Goal: Task Accomplishment & Management: Manage account settings

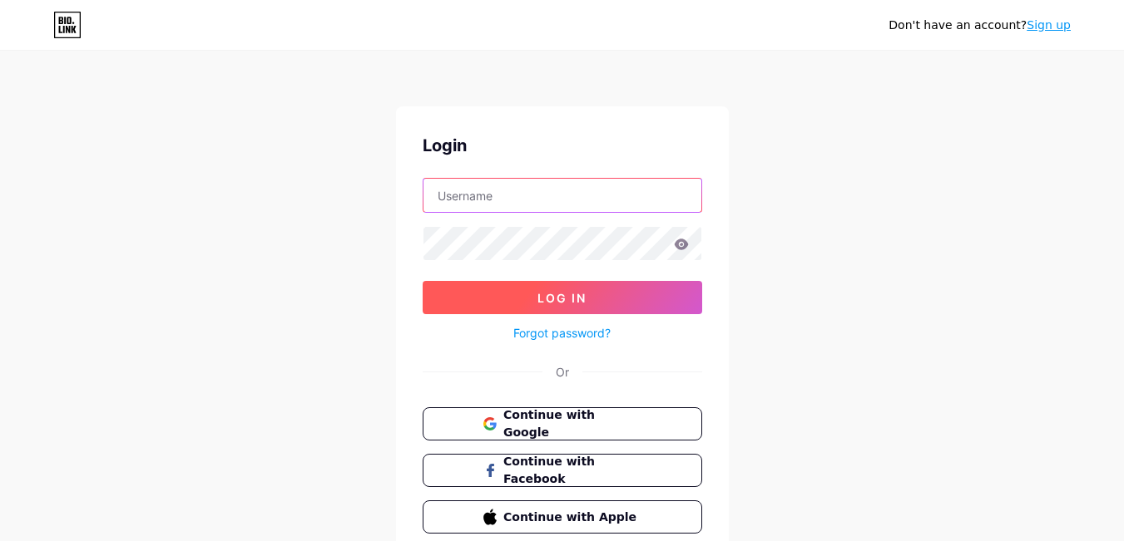
type input "[EMAIL_ADDRESS][DOMAIN_NAME]"
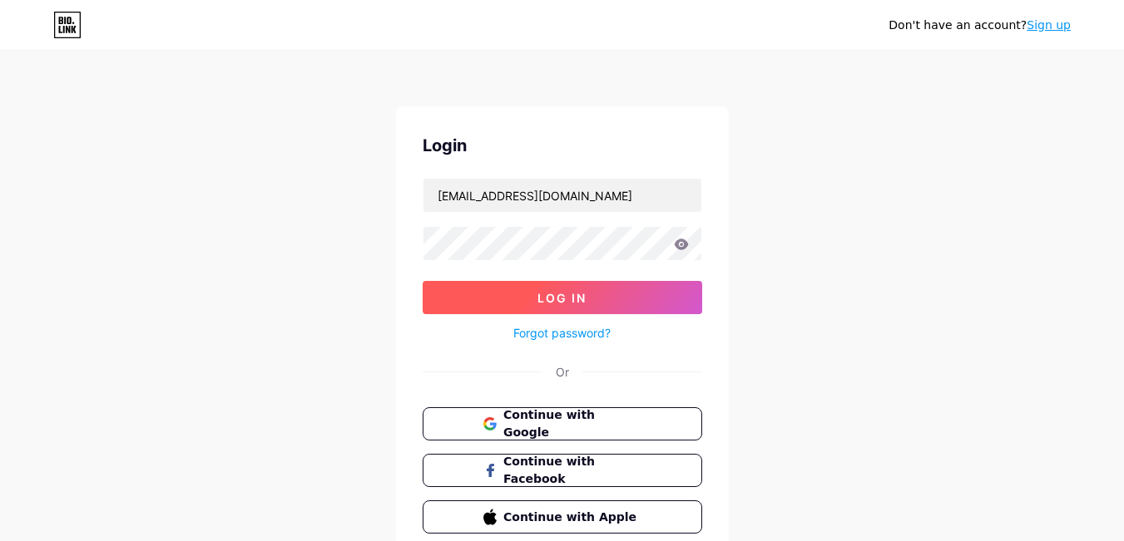
click at [574, 299] on span "Log In" at bounding box center [561, 298] width 49 height 14
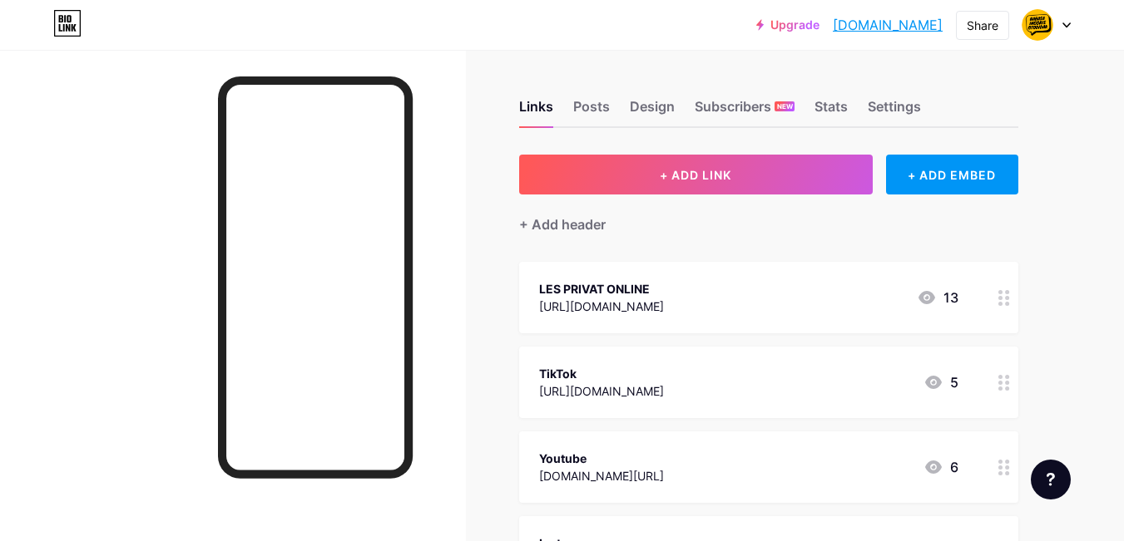
click at [664, 385] on div "[URL][DOMAIN_NAME]" at bounding box center [601, 391] width 125 height 17
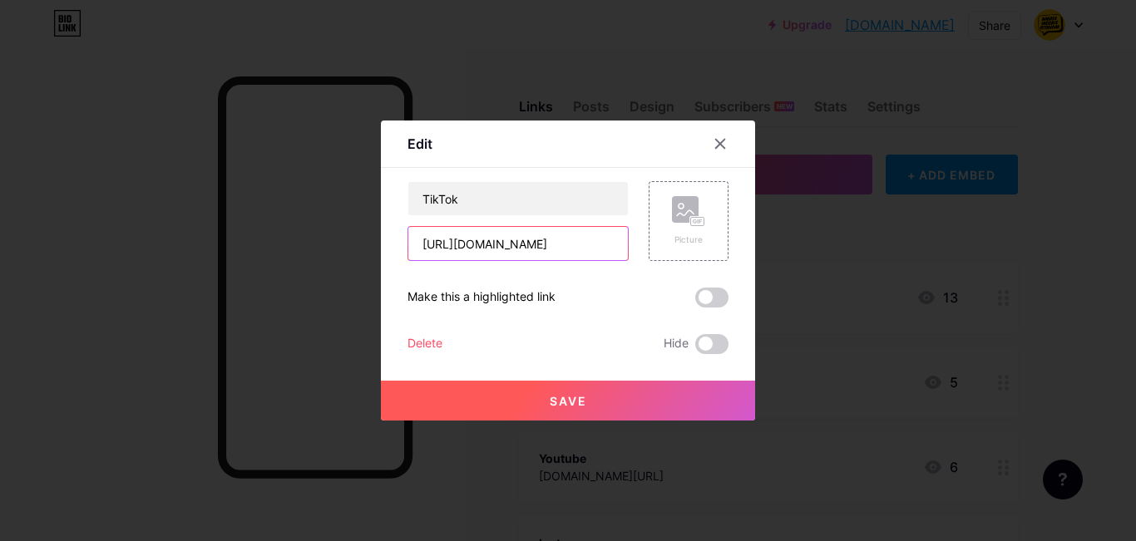
click at [568, 247] on input "[URL][DOMAIN_NAME]" at bounding box center [518, 243] width 220 height 33
type input "[URL][DOMAIN_NAME]"
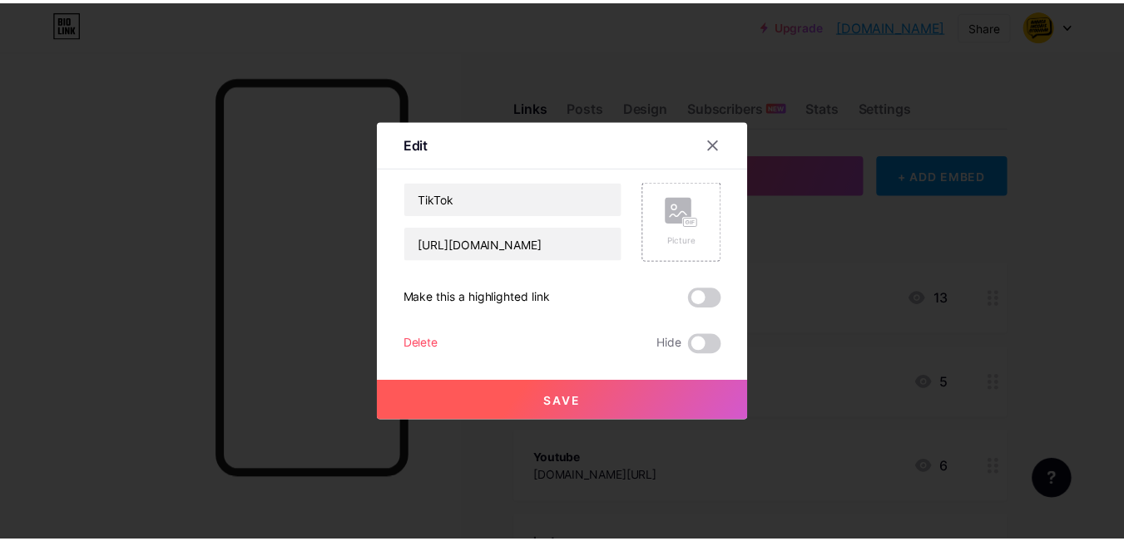
scroll to position [0, 0]
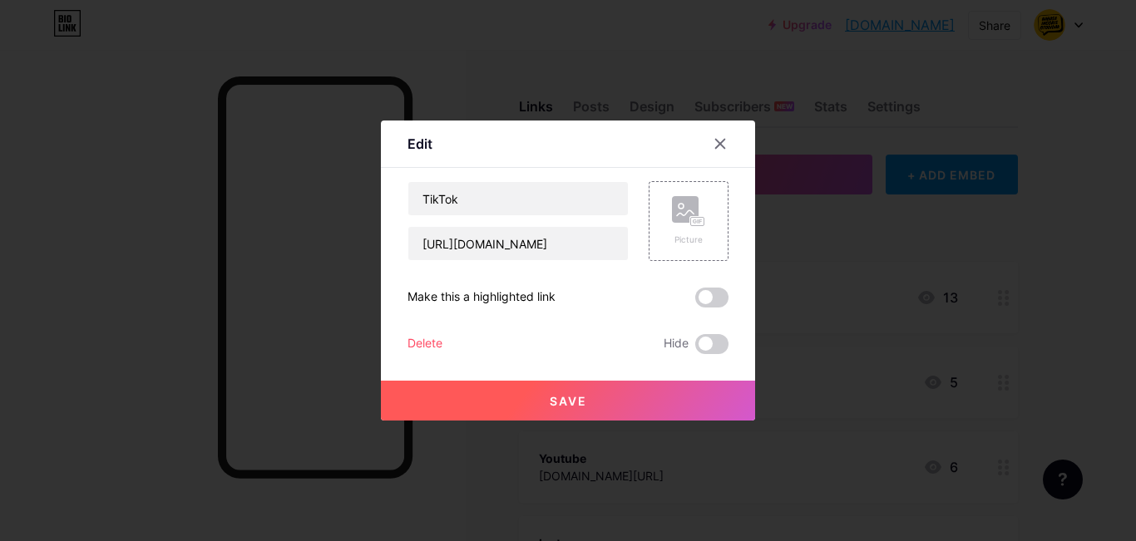
click at [566, 404] on span "Save" at bounding box center [568, 401] width 37 height 14
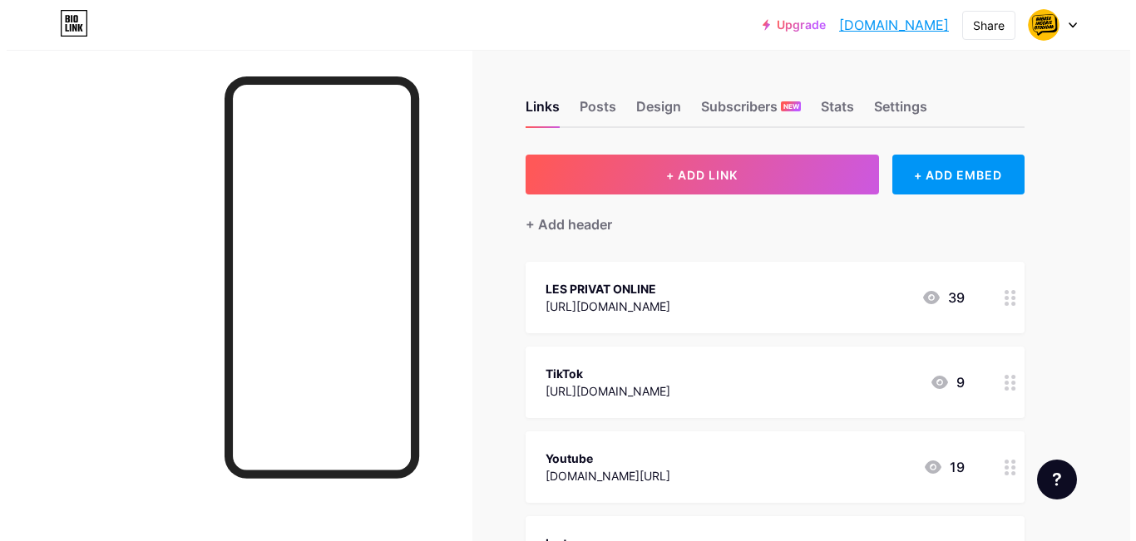
scroll to position [166, 0]
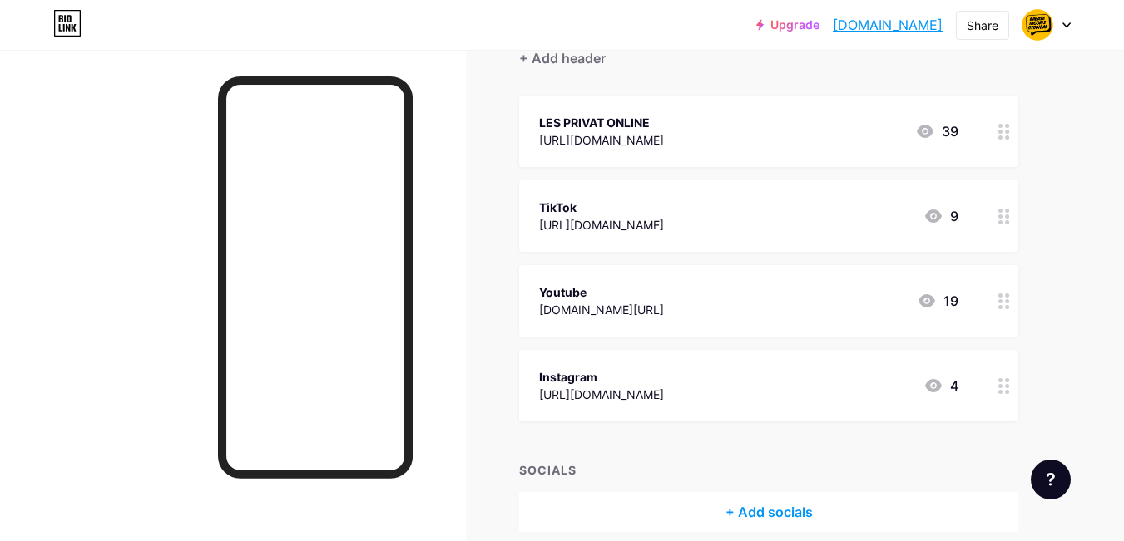
click at [803, 320] on div "Youtube [DOMAIN_NAME][URL] 19" at bounding box center [768, 301] width 499 height 72
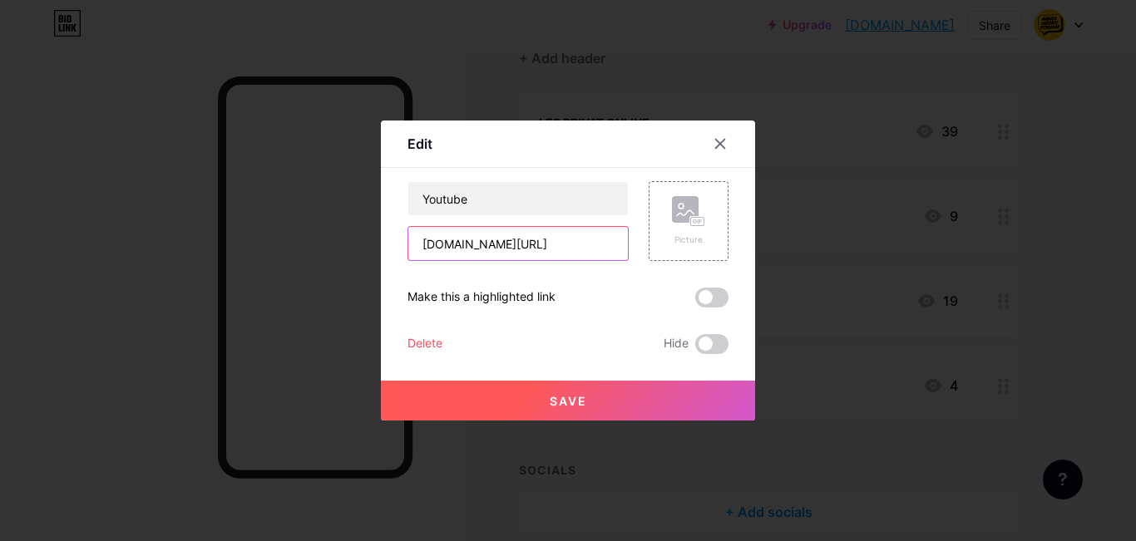
click at [523, 251] on input "[DOMAIN_NAME][URL]" at bounding box center [518, 243] width 220 height 33
type input "[DOMAIN_NAME][URL]"
click at [576, 402] on span "Save" at bounding box center [568, 401] width 37 height 14
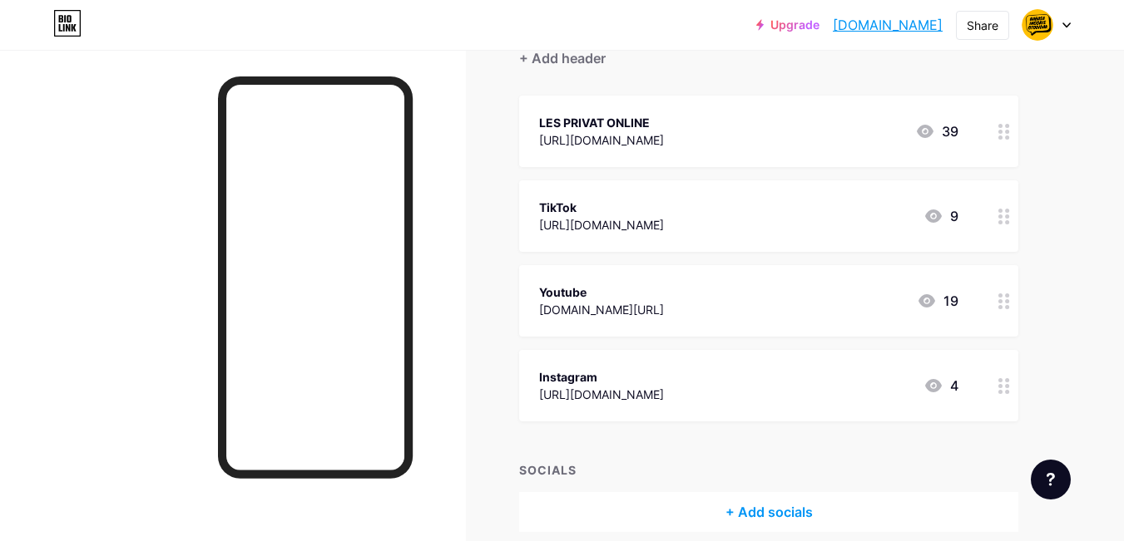
click at [664, 396] on div "[URL][DOMAIN_NAME]" at bounding box center [601, 394] width 125 height 17
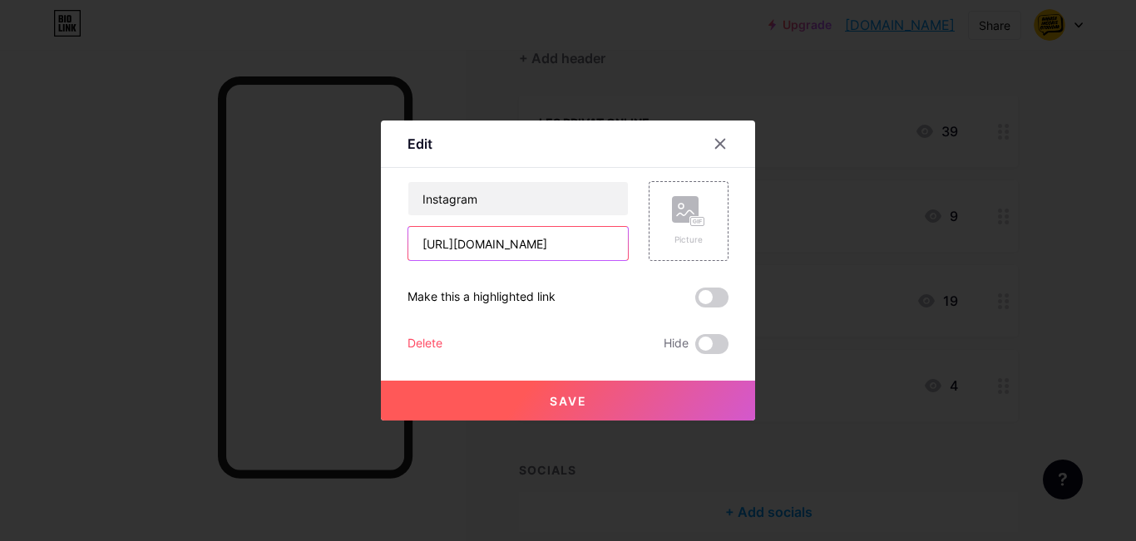
click at [580, 249] on input "[URL][DOMAIN_NAME]" at bounding box center [518, 243] width 220 height 33
type input "[URL][DOMAIN_NAME]"
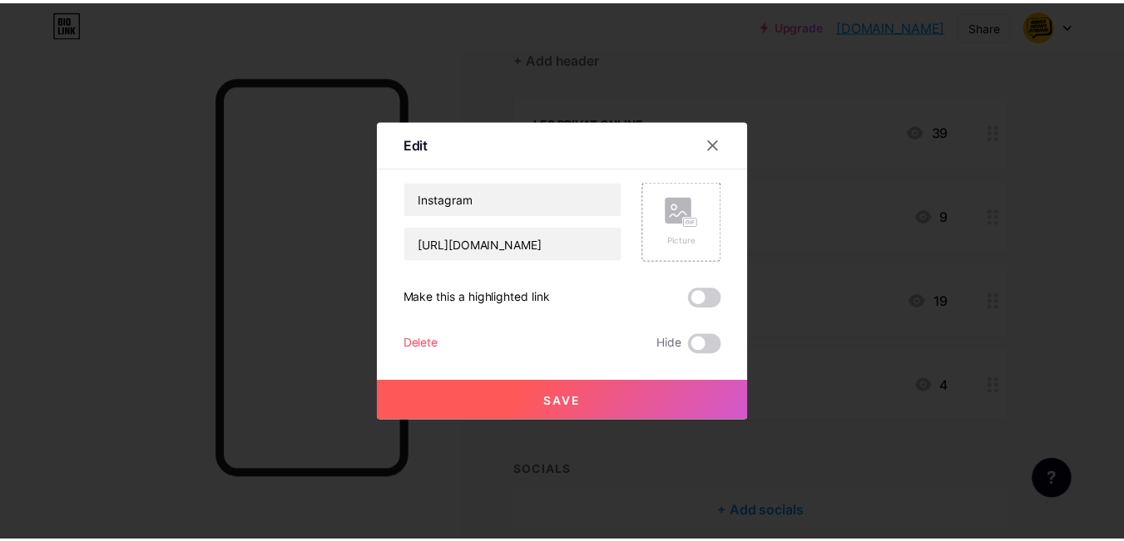
scroll to position [0, 0]
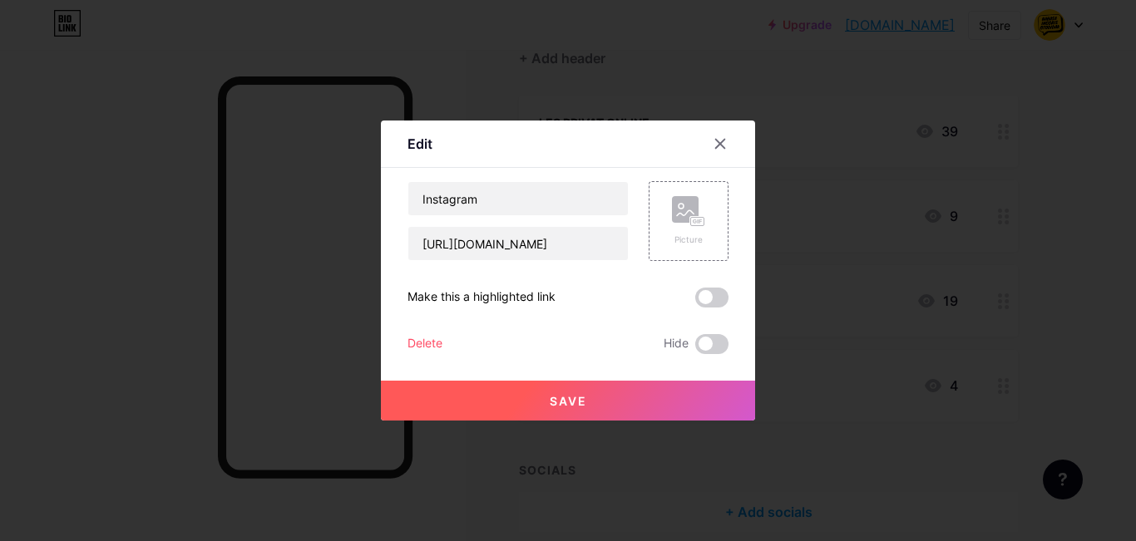
click at [577, 397] on span "Save" at bounding box center [568, 401] width 37 height 14
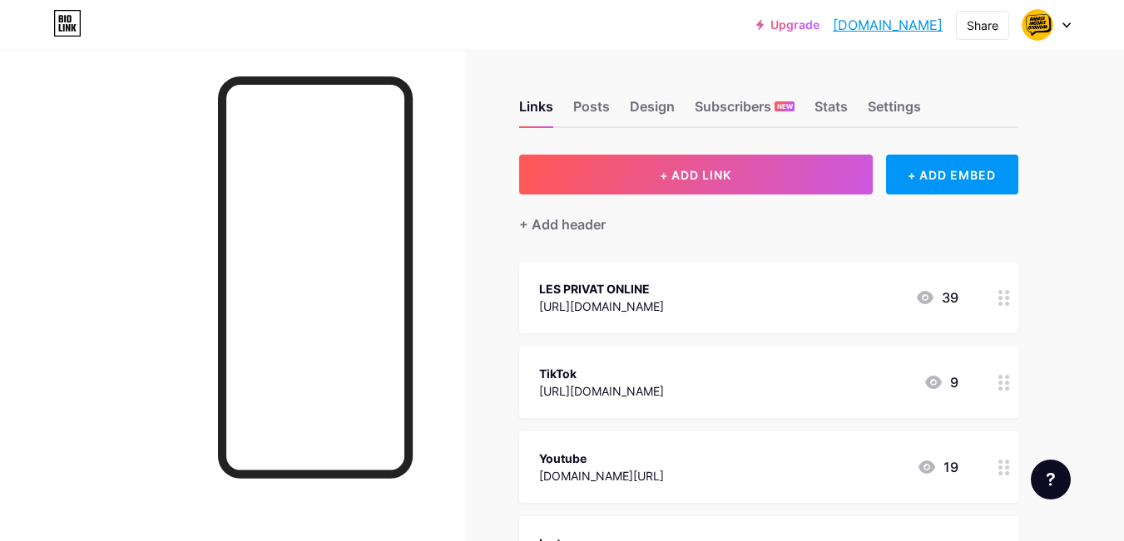
scroll to position [83, 0]
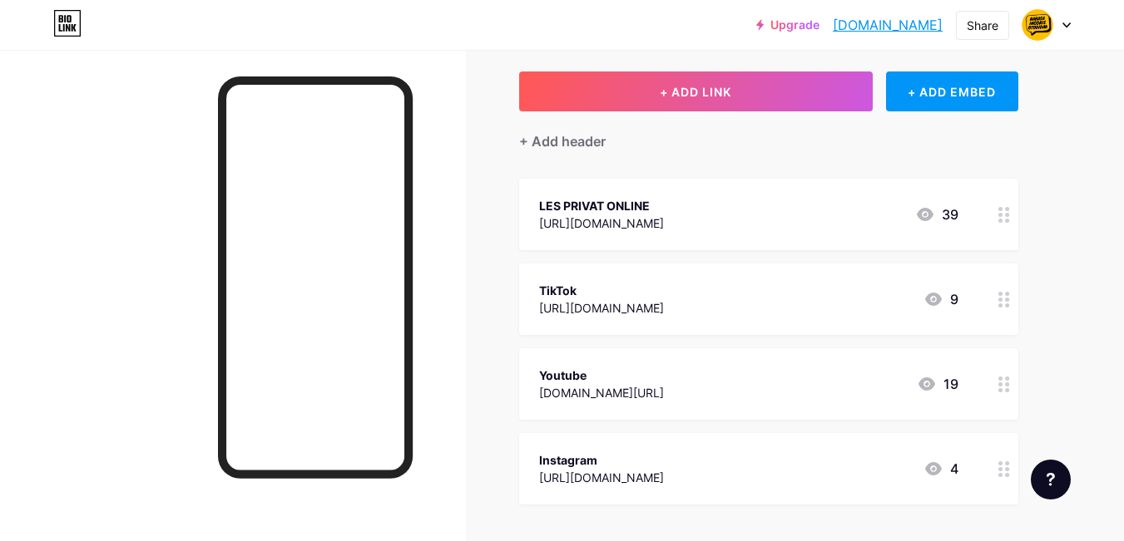
click at [751, 392] on div "Youtube [DOMAIN_NAME][URL] 19" at bounding box center [748, 384] width 419 height 38
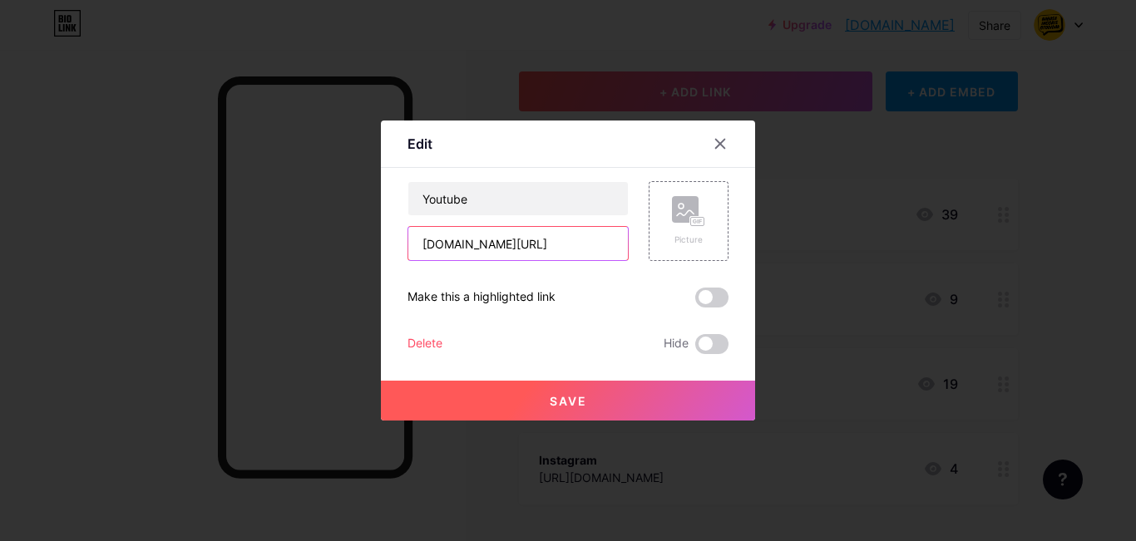
click at [521, 247] on input "[DOMAIN_NAME][URL]" at bounding box center [518, 243] width 220 height 33
click at [522, 251] on input "[DOMAIN_NAME][URL]" at bounding box center [518, 243] width 220 height 33
type input "[DOMAIN_NAME][URL]"
click at [575, 394] on span "Save" at bounding box center [568, 401] width 37 height 14
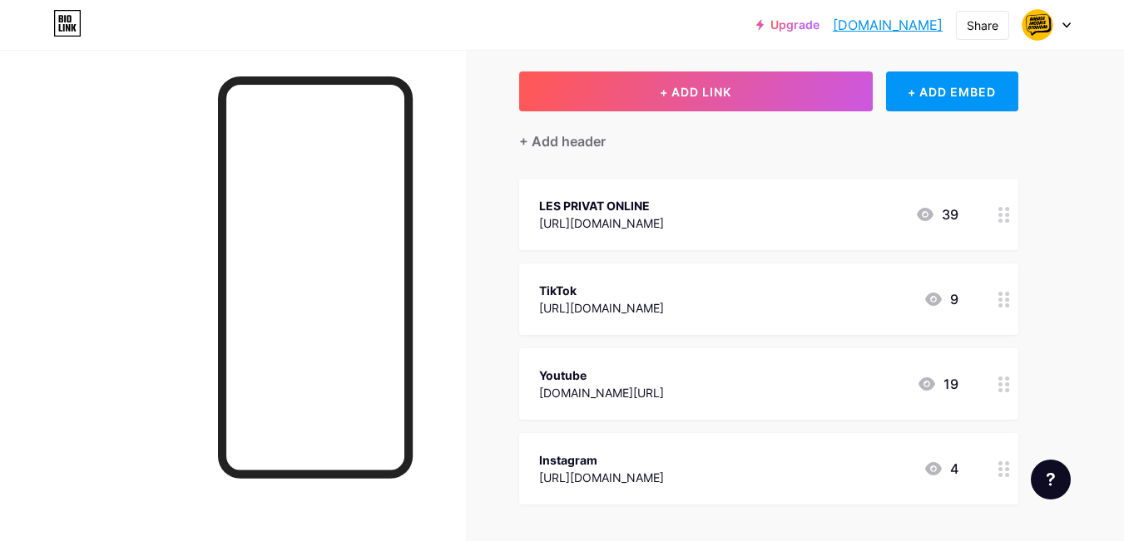
click at [793, 393] on div "Youtube [DOMAIN_NAME][URL] 19" at bounding box center [748, 384] width 419 height 38
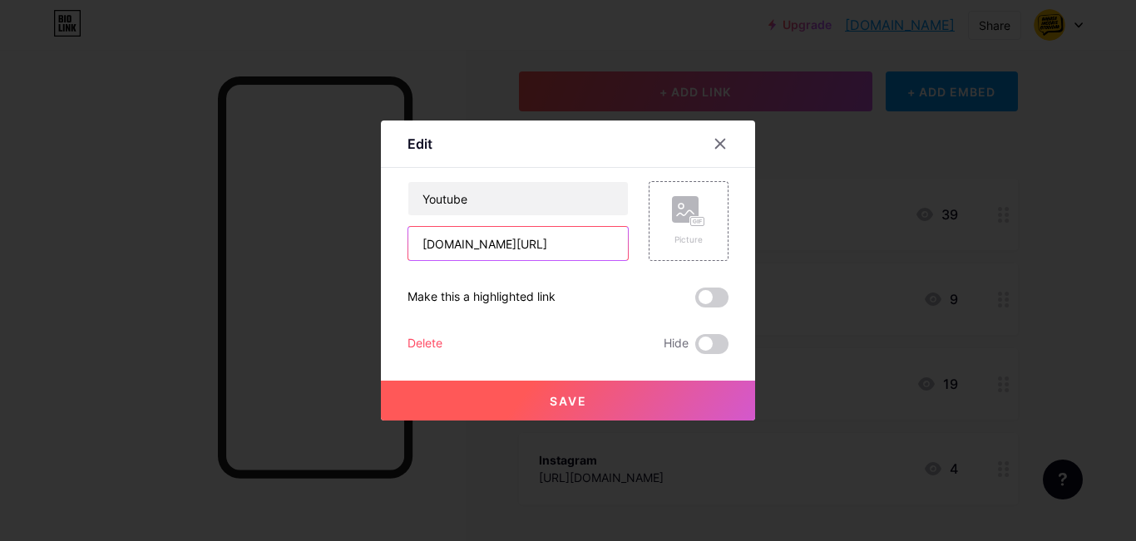
click at [525, 244] on input "[DOMAIN_NAME][URL]" at bounding box center [518, 243] width 220 height 33
type input "[DOMAIN_NAME][URL]"
click at [587, 395] on button "Save" at bounding box center [568, 401] width 374 height 40
